Goal: Task Accomplishment & Management: Manage account settings

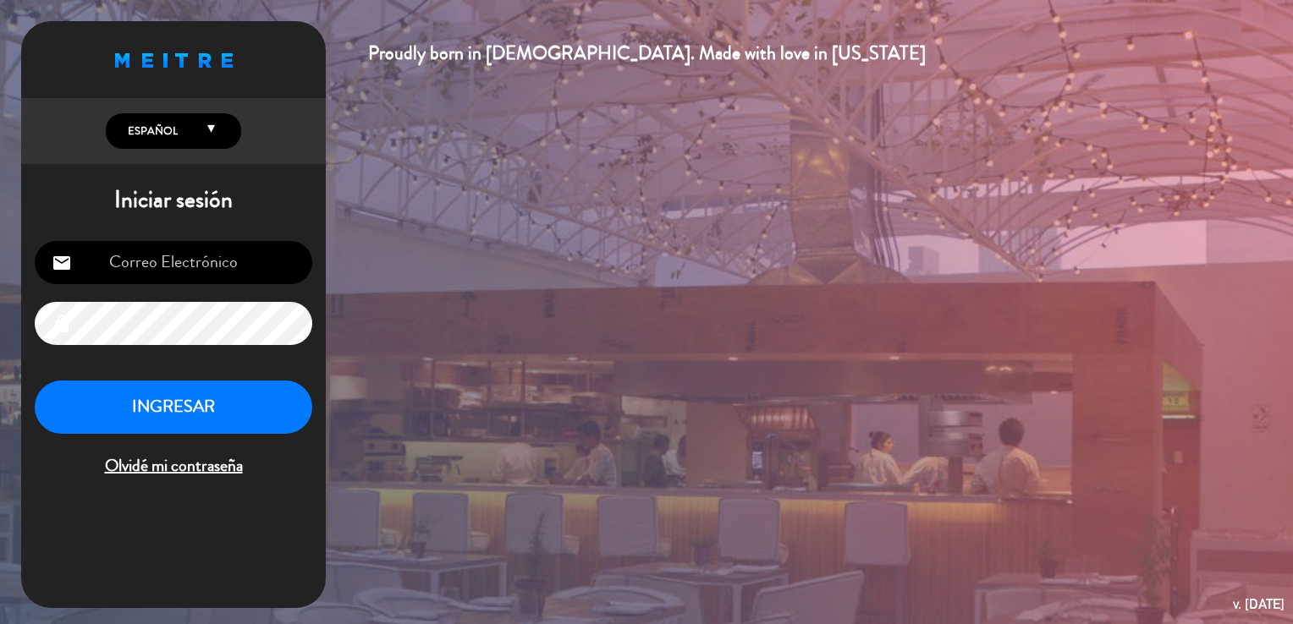
type input "[EMAIL_ADDRESS][DOMAIN_NAME]"
click at [217, 410] on button "INGRESAR" at bounding box center [173, 407] width 277 height 53
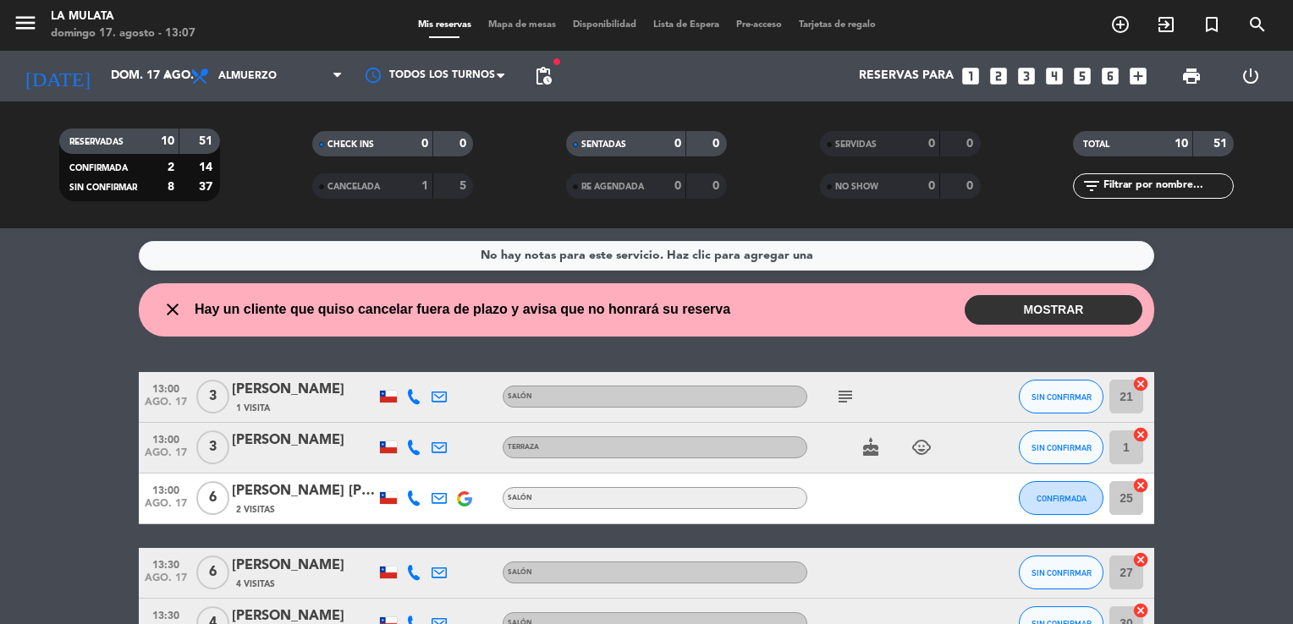
click at [1039, 312] on button "MOSTRAR" at bounding box center [1053, 310] width 178 height 30
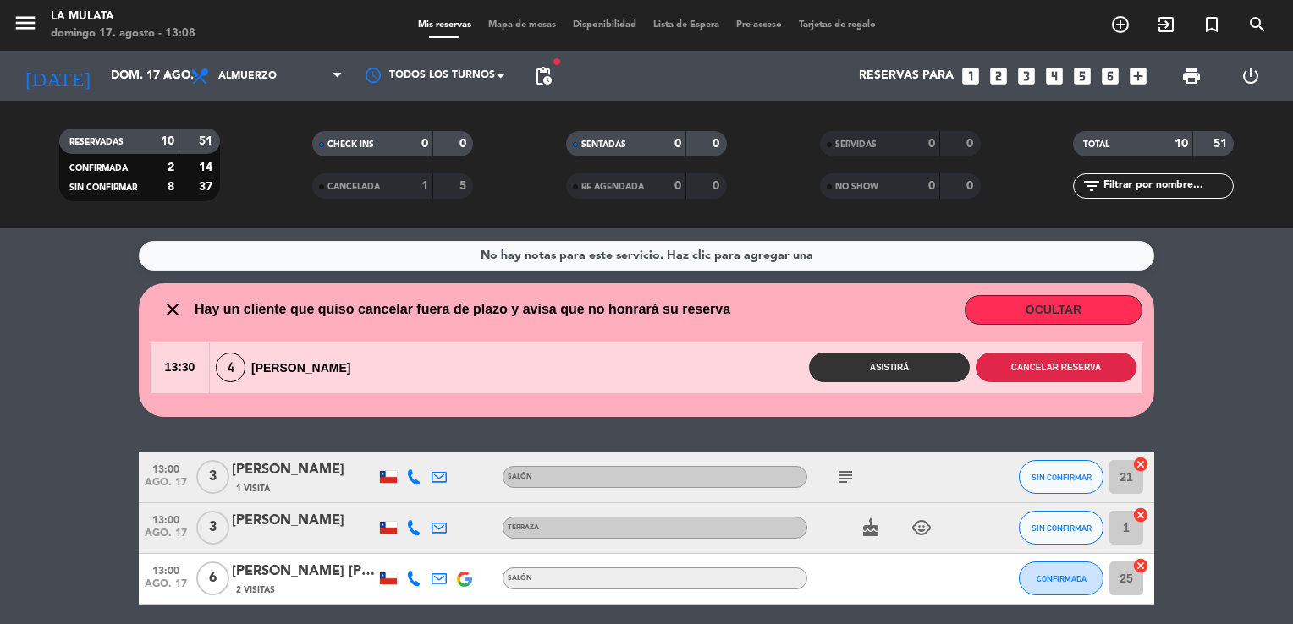
click at [1019, 370] on button "Cancelar reserva" at bounding box center [1055, 368] width 161 height 30
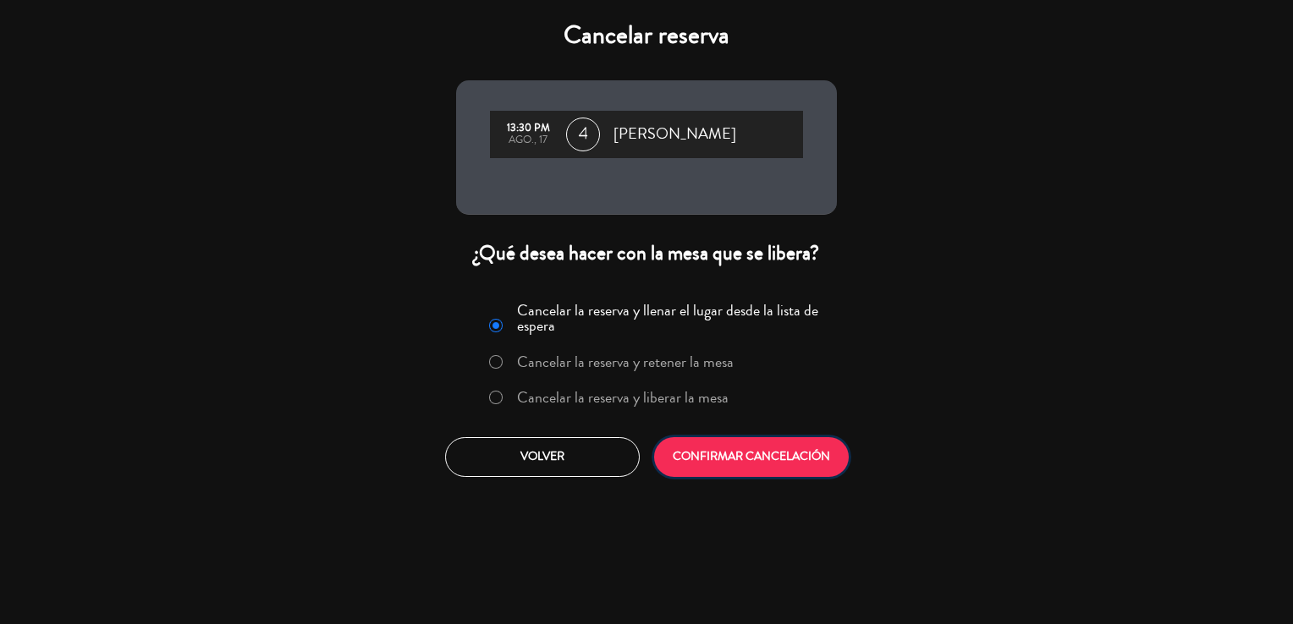
click at [705, 447] on button "CONFIRMAR CANCELACIÓN" at bounding box center [751, 457] width 195 height 40
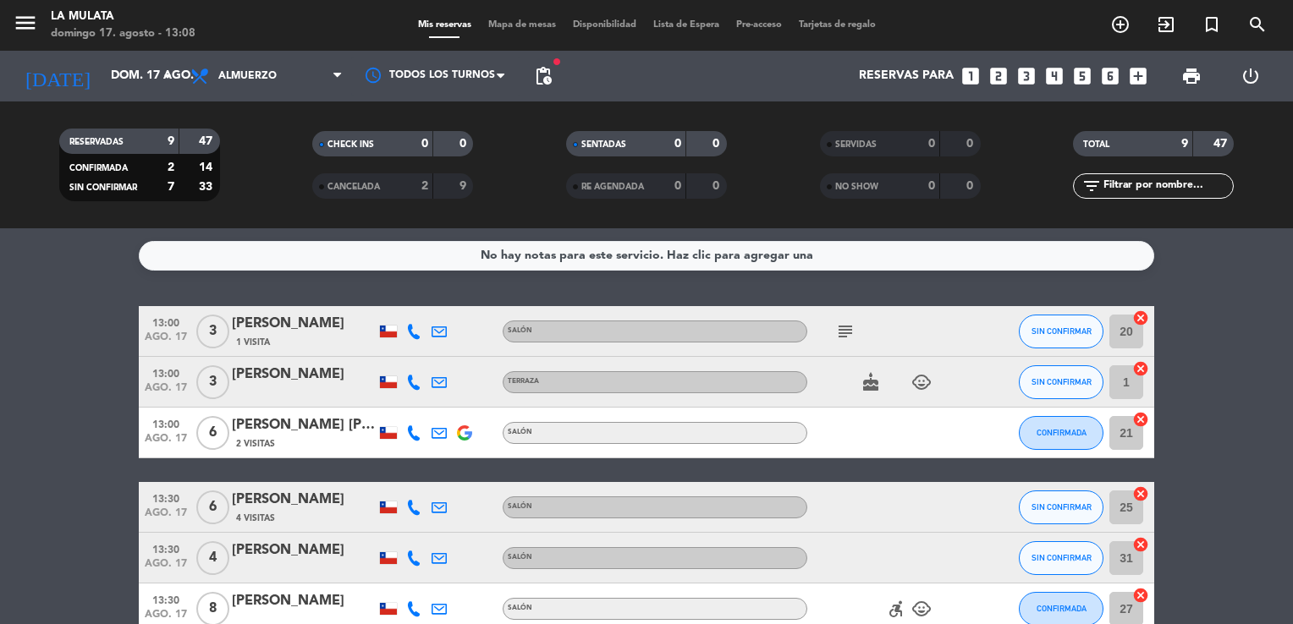
click at [866, 386] on icon "cake" at bounding box center [870, 382] width 20 height 20
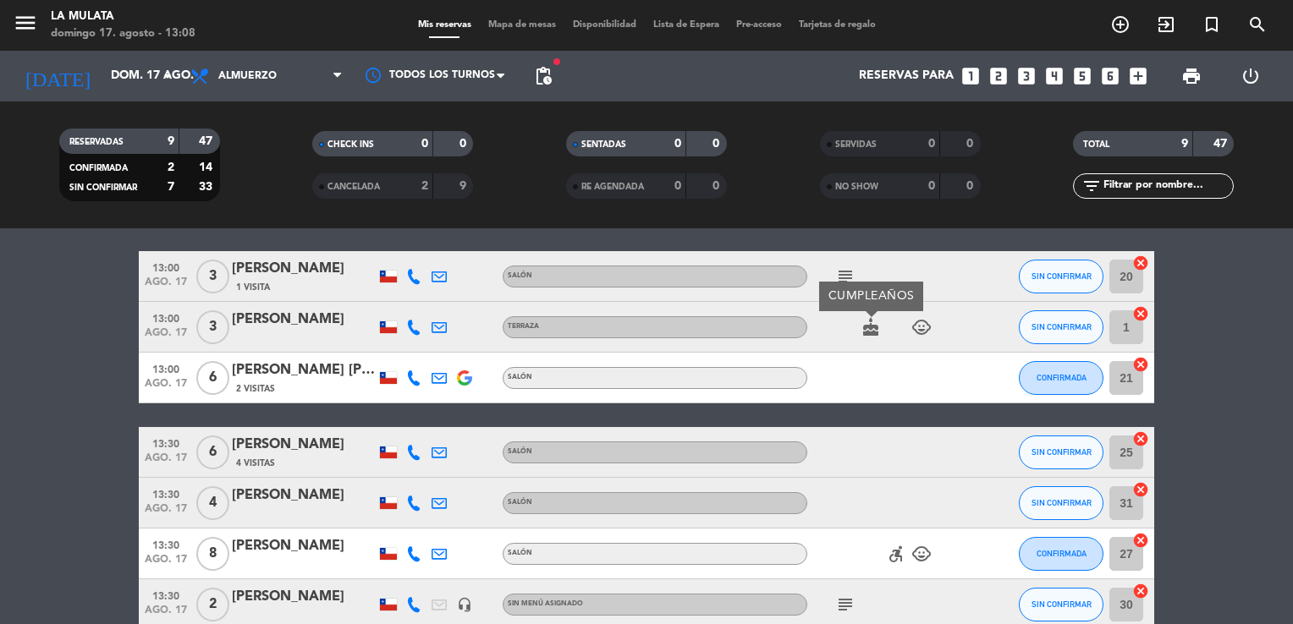
scroll to position [254, 0]
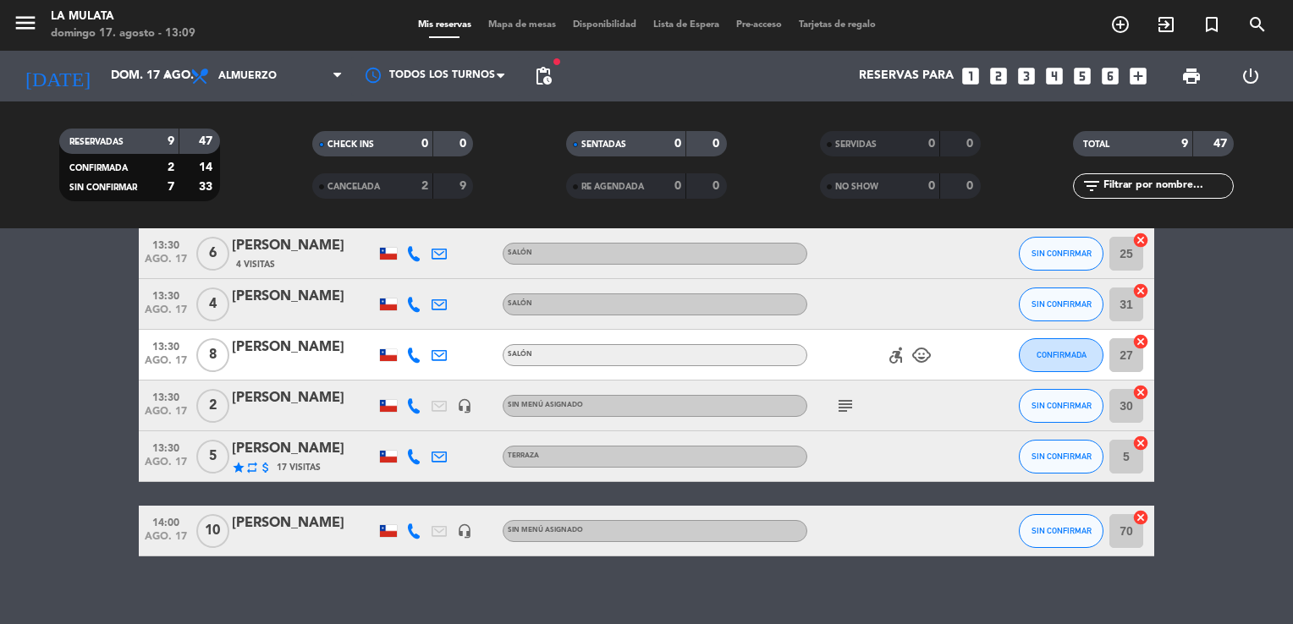
click at [848, 401] on icon "subject" at bounding box center [845, 406] width 20 height 20
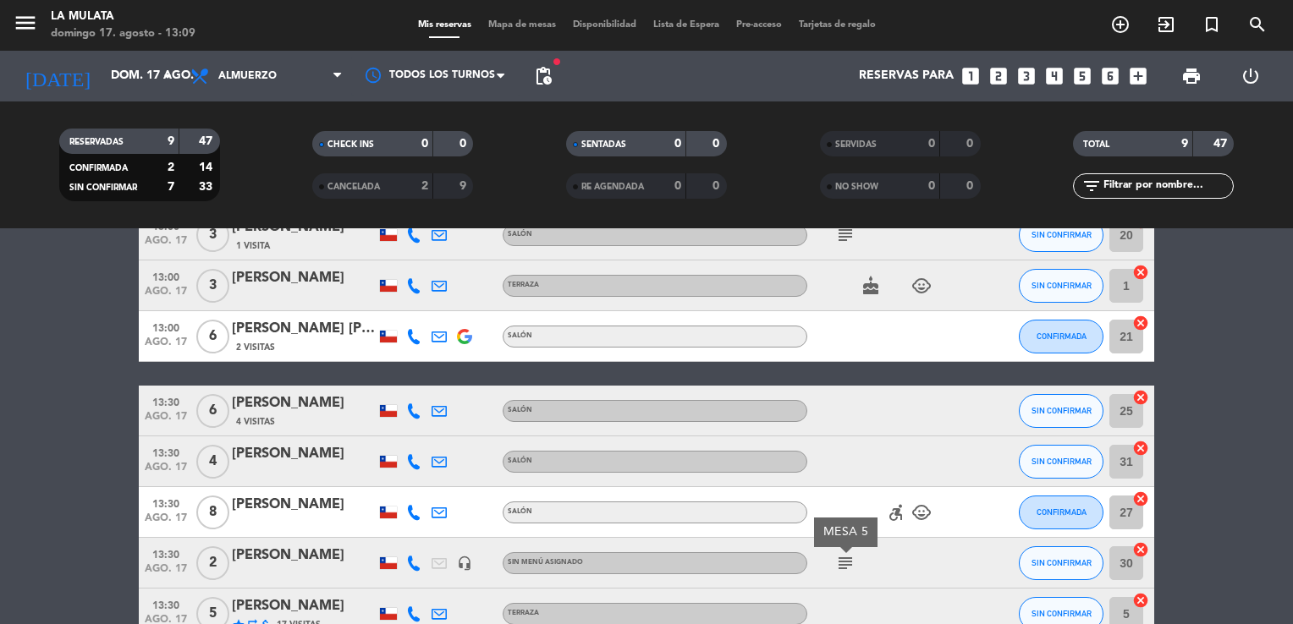
scroll to position [0, 0]
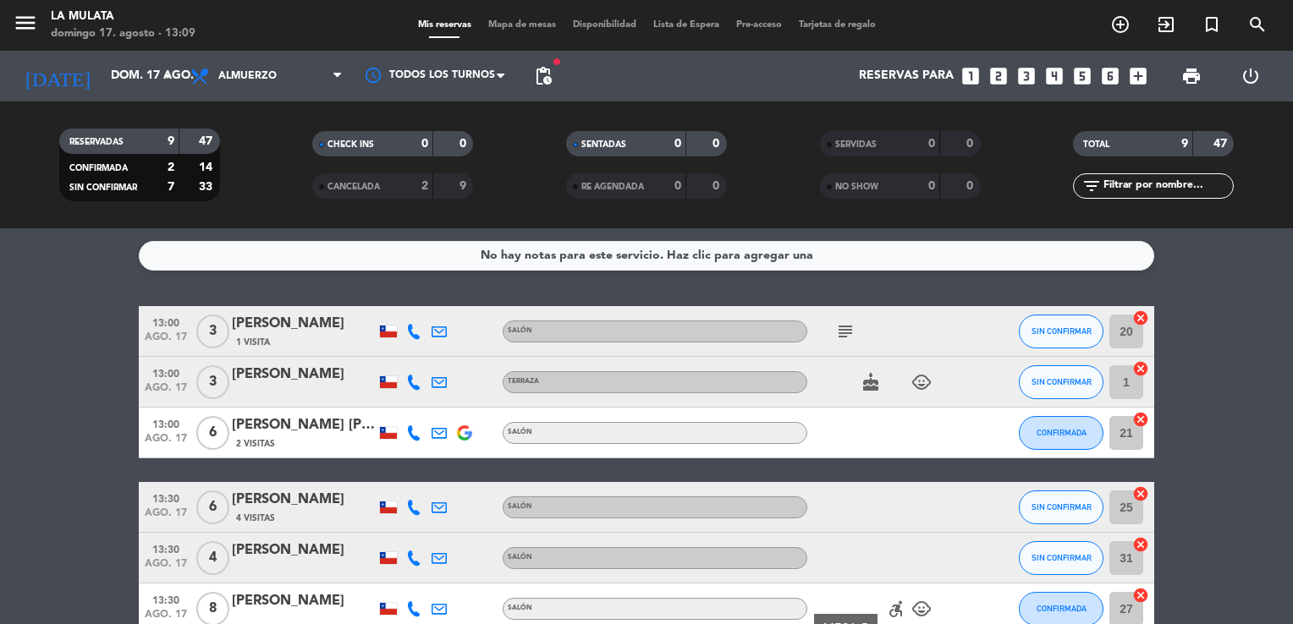
click at [870, 379] on icon "cake" at bounding box center [870, 382] width 20 height 20
